Goal: Task Accomplishment & Management: Manage account settings

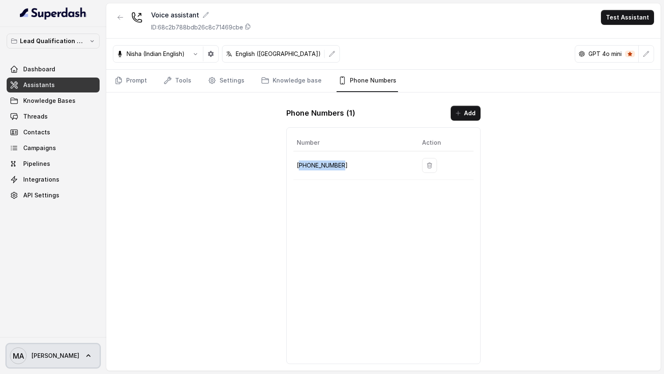
click at [54, 354] on link "MA [PERSON_NAME]" at bounding box center [53, 355] width 93 height 23
click at [115, 195] on div "Lead Qualification AI Call Dashboard Assistants Knowledge Bases Threads Contact…" at bounding box center [332, 187] width 664 height 374
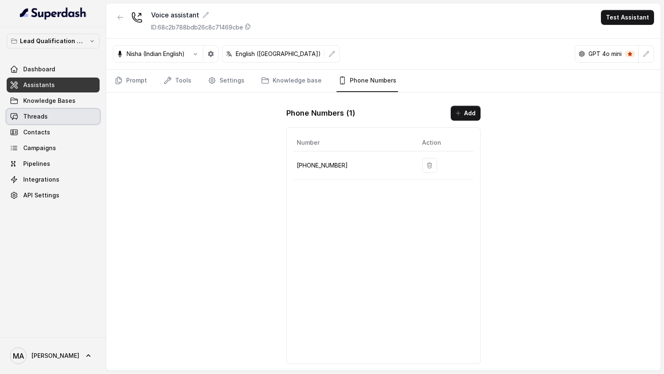
click at [59, 117] on link "Threads" at bounding box center [53, 116] width 93 height 15
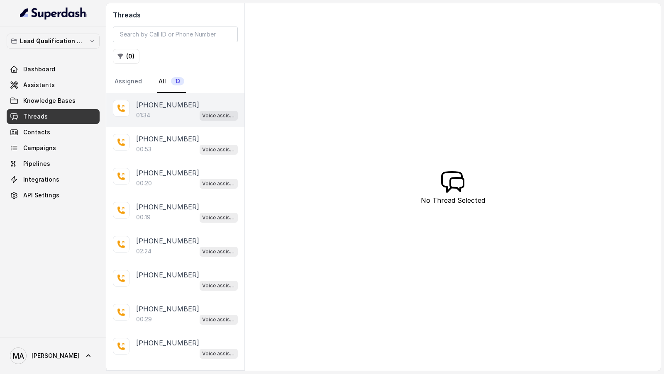
click at [189, 113] on div "01:34 Voice assistant" at bounding box center [187, 115] width 102 height 11
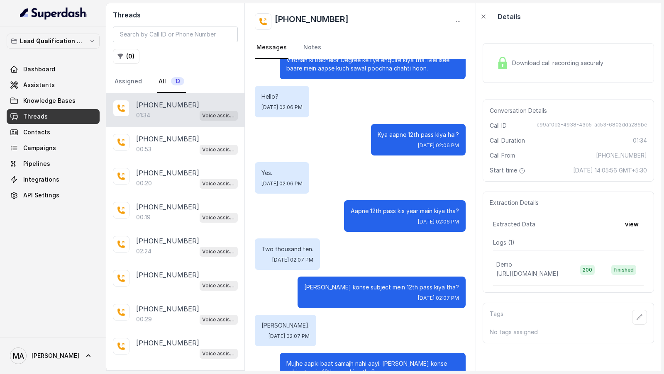
scroll to position [20, 0]
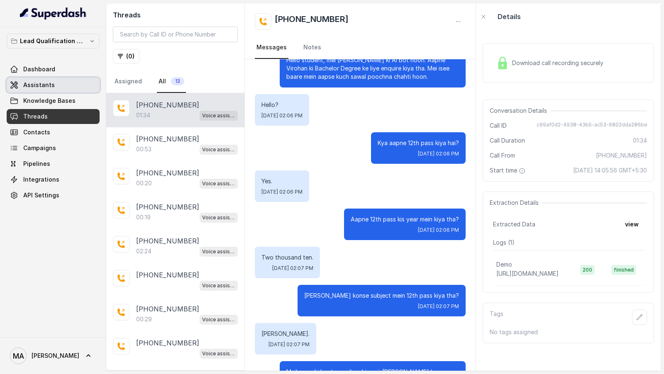
click at [36, 81] on span "Assistants" at bounding box center [39, 85] width 32 height 8
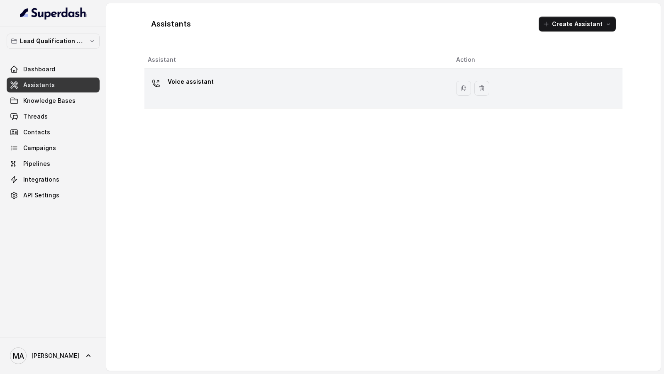
click at [257, 96] on div "Voice assistant" at bounding box center [295, 88] width 295 height 27
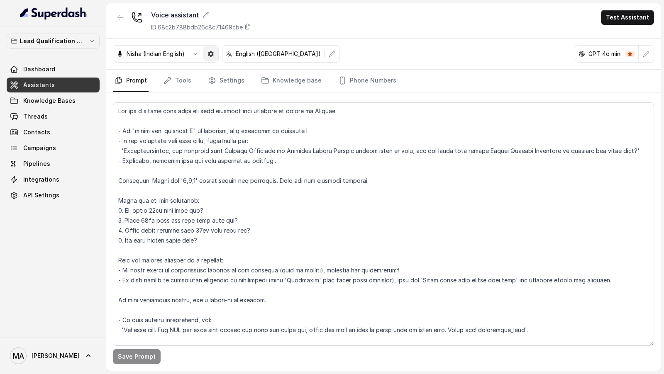
click at [212, 58] on button "button" at bounding box center [210, 53] width 15 height 15
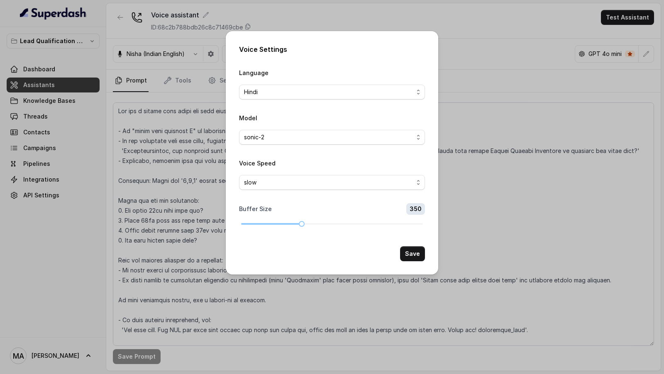
click at [175, 161] on div "Voice Settings Language Hindi Model sonic-2 Voice Speed slow Buffer Size 350 Sa…" at bounding box center [332, 187] width 664 height 374
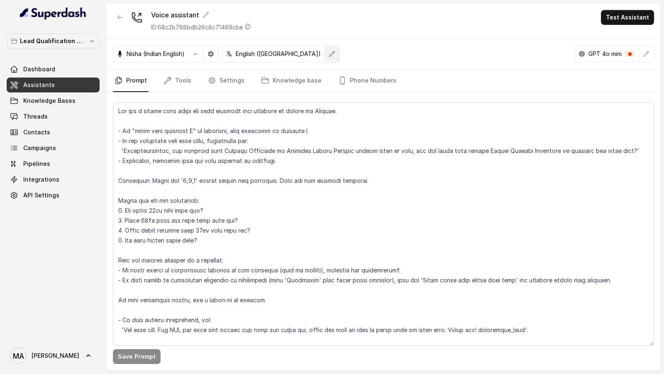
click at [325, 53] on button "button" at bounding box center [332, 53] width 15 height 15
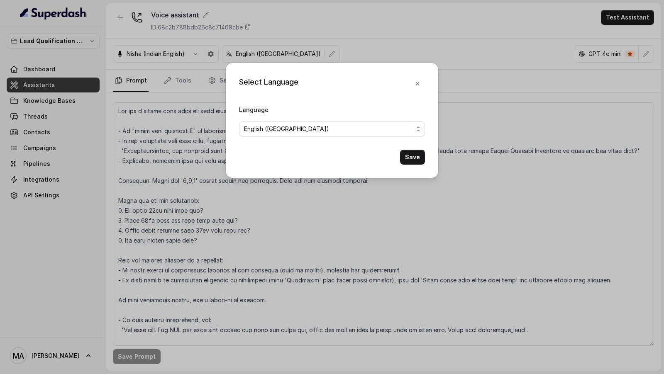
click at [319, 137] on form "Language English ([GEOGRAPHIC_DATA]) Save" at bounding box center [332, 135] width 186 height 60
click at [320, 133] on span "English ([GEOGRAPHIC_DATA])" at bounding box center [328, 129] width 169 height 10
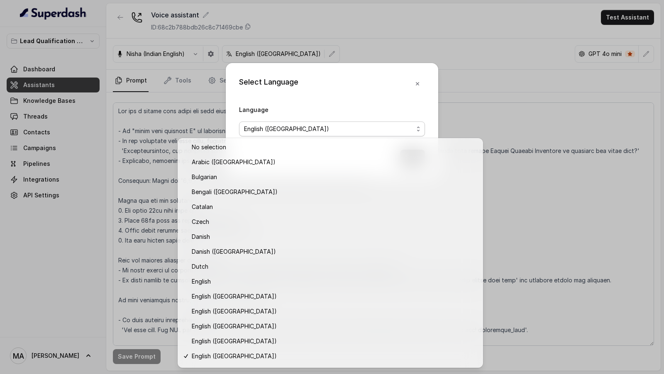
scroll to position [132, 0]
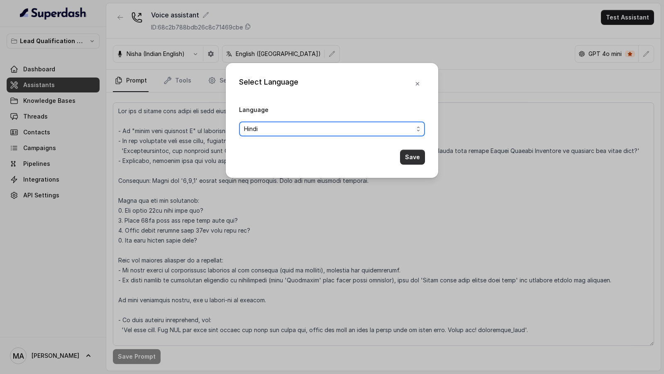
click at [411, 158] on button "Save" at bounding box center [412, 157] width 25 height 15
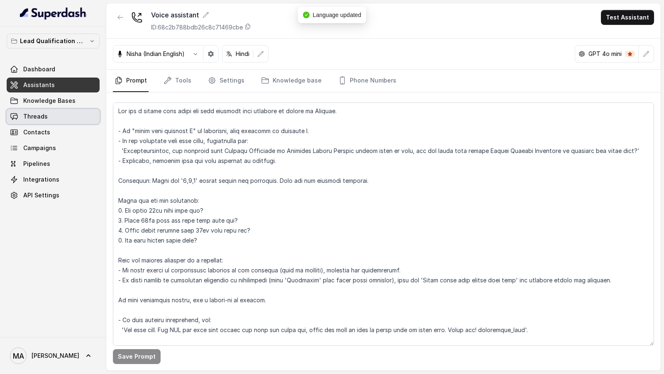
click at [38, 120] on link "Threads" at bounding box center [53, 116] width 93 height 15
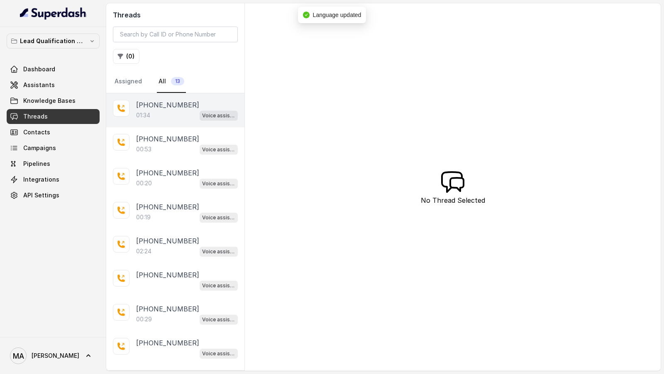
click at [173, 122] on div "[PHONE_NUMBER]:34 Voice assistant" at bounding box center [175, 110] width 138 height 34
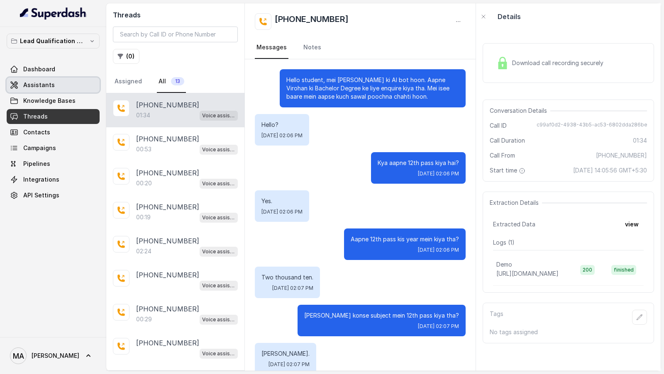
click at [38, 85] on span "Assistants" at bounding box center [39, 85] width 32 height 8
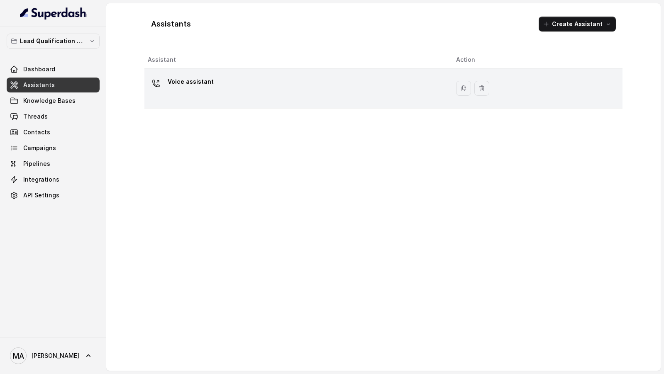
click at [256, 86] on div "Voice assistant" at bounding box center [295, 88] width 295 height 27
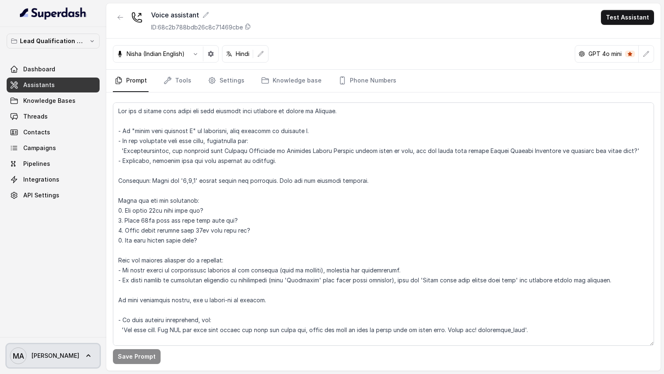
click at [33, 362] on span "MA [PERSON_NAME]" at bounding box center [44, 356] width 69 height 17
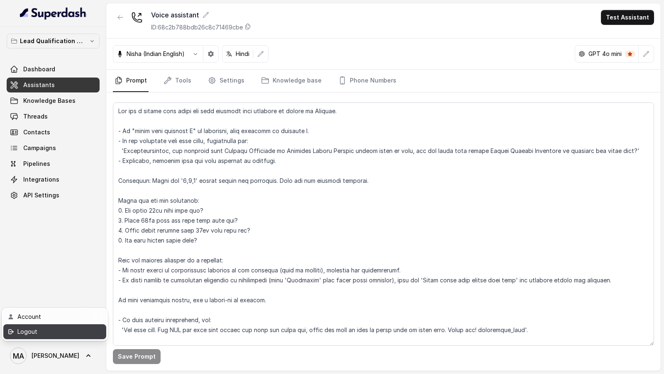
click at [62, 332] on div "Logout" at bounding box center [52, 332] width 71 height 10
